Goal: Find specific page/section: Find specific page/section

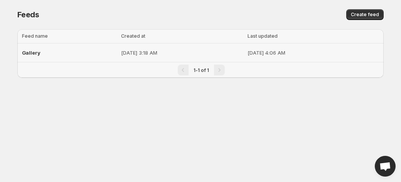
click at [68, 54] on div "Gallery" at bounding box center [69, 53] width 94 height 14
